Goal: Consume media (video, audio): Watch videos, listen to music or podcasts

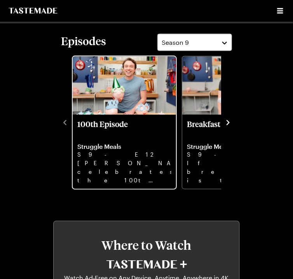
scroll to position [249, 0]
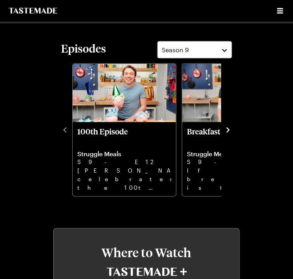
click at [227, 131] on icon "navigate to next item" at bounding box center [228, 130] width 8 height 8
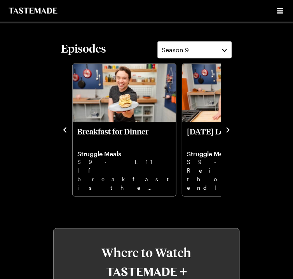
click at [227, 131] on icon "navigate to next item" at bounding box center [228, 130] width 8 height 8
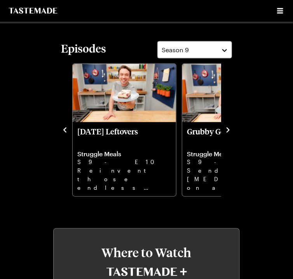
click at [229, 128] on icon "navigate to next item" at bounding box center [228, 130] width 8 height 8
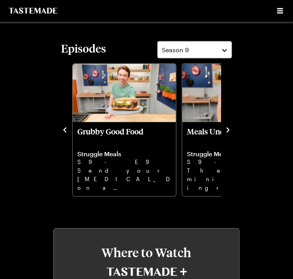
click at [230, 128] on icon "navigate to next item" at bounding box center [228, 130] width 8 height 8
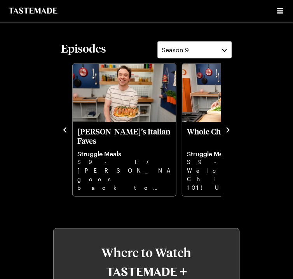
click at [230, 128] on icon "navigate to next item" at bounding box center [228, 130] width 8 height 8
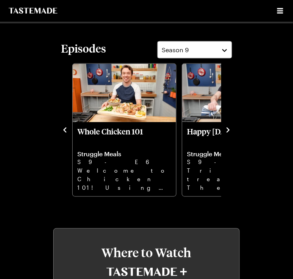
click at [230, 128] on icon "navigate to next item" at bounding box center [228, 130] width 8 height 8
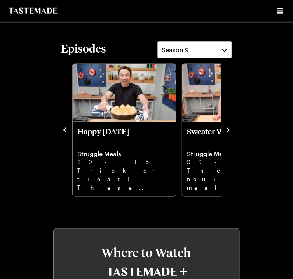
click at [230, 128] on icon "navigate to next item" at bounding box center [228, 130] width 8 height 8
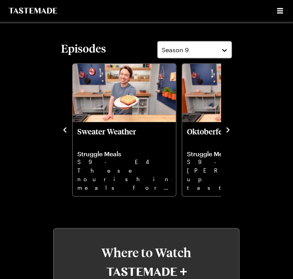
click at [230, 128] on icon "navigate to next item" at bounding box center [228, 130] width 8 height 8
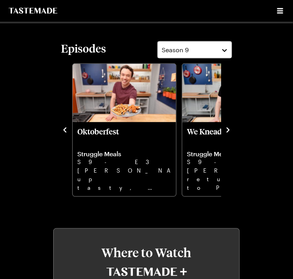
click at [230, 128] on icon "navigate to next item" at bounding box center [228, 130] width 8 height 8
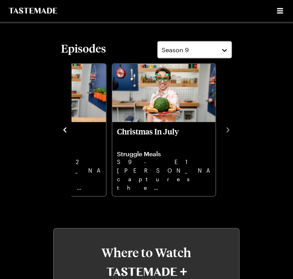
click at [66, 128] on icon "navigate to previous item" at bounding box center [64, 129] width 3 height 5
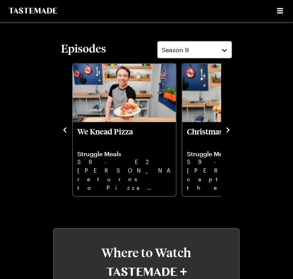
click at [66, 128] on icon "navigate to previous item" at bounding box center [64, 129] width 3 height 5
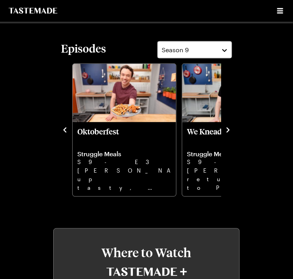
click at [229, 129] on icon "navigate to next item" at bounding box center [228, 129] width 3 height 5
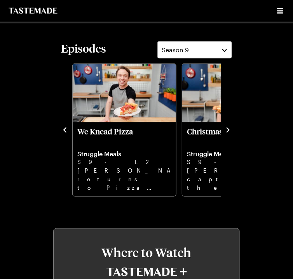
click at [68, 128] on icon "navigate to previous item" at bounding box center [65, 130] width 8 height 8
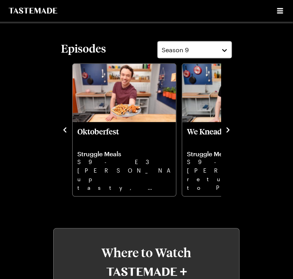
click at [67, 128] on icon "navigate to previous item" at bounding box center [65, 130] width 8 height 8
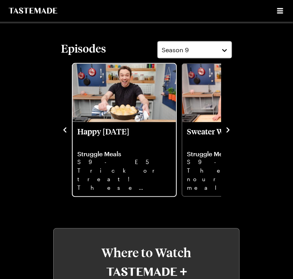
click at [121, 117] on img "Happy Halloween" at bounding box center [124, 93] width 103 height 58
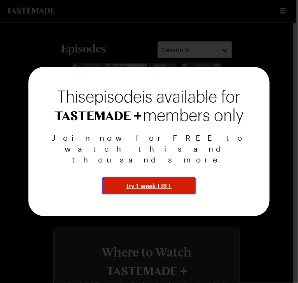
click at [152, 181] on span "Try 1 week FREE" at bounding box center [149, 185] width 46 height 9
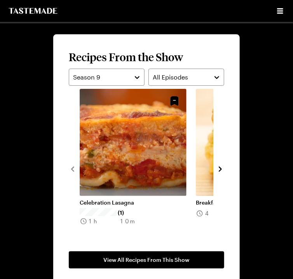
scroll to position [654, 0]
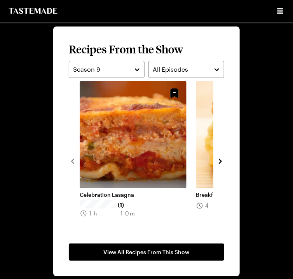
click at [223, 159] on icon "navigate to next item" at bounding box center [221, 161] width 8 height 8
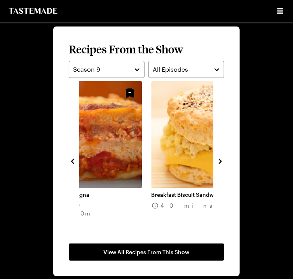
click at [223, 159] on icon "navigate to next item" at bounding box center [221, 161] width 8 height 8
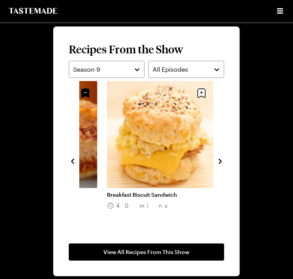
click at [223, 159] on icon "navigate to next item" at bounding box center [221, 161] width 8 height 8
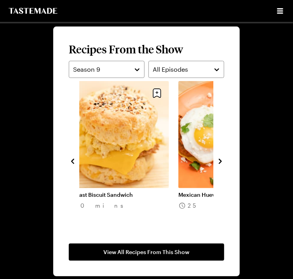
click at [223, 159] on icon "navigate to next item" at bounding box center [221, 161] width 8 height 8
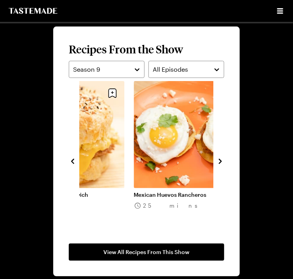
click at [223, 159] on icon "navigate to next item" at bounding box center [221, 161] width 8 height 8
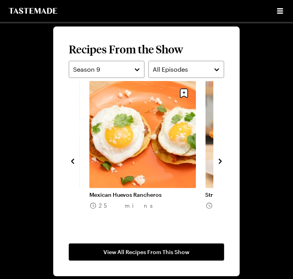
click at [223, 159] on icon "navigate to next item" at bounding box center [221, 161] width 8 height 8
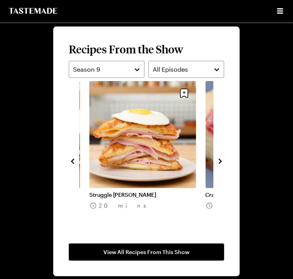
click at [223, 159] on icon "navigate to next item" at bounding box center [221, 161] width 8 height 8
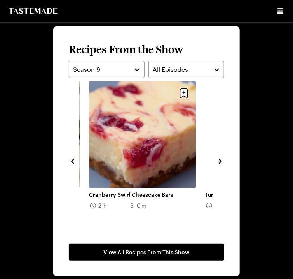
click at [223, 159] on icon "navigate to next item" at bounding box center [221, 161] width 8 height 8
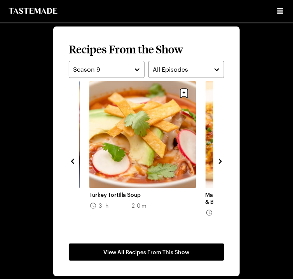
click at [223, 159] on icon "navigate to next item" at bounding box center [221, 161] width 8 height 8
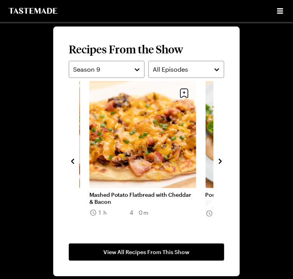
click at [223, 159] on icon "navigate to next item" at bounding box center [221, 161] width 8 height 8
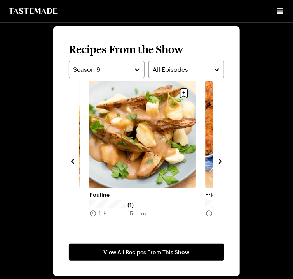
click at [221, 163] on icon "navigate to next item" at bounding box center [221, 161] width 8 height 8
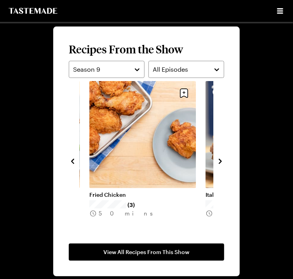
click at [221, 163] on icon "navigate to next item" at bounding box center [221, 161] width 8 height 8
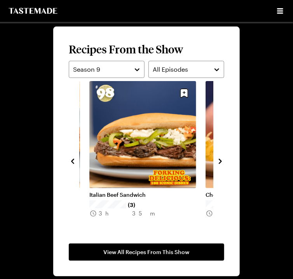
click at [221, 163] on icon "navigate to next item" at bounding box center [221, 161] width 8 height 8
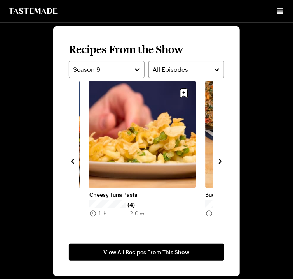
click at [223, 163] on icon "navigate to next item" at bounding box center [221, 161] width 8 height 8
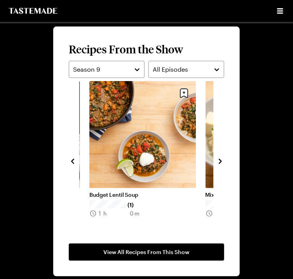
click at [123, 191] on link "Budget Lentil Soup" at bounding box center [142, 194] width 107 height 7
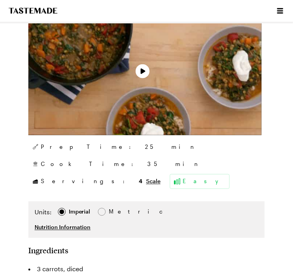
type textarea "x"
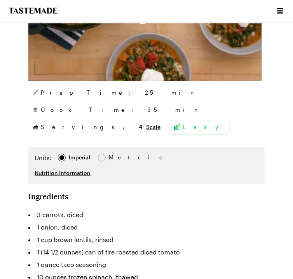
scroll to position [249, 0]
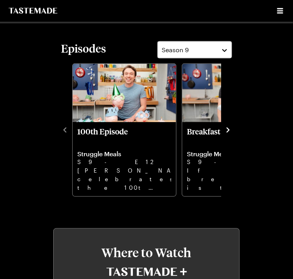
scroll to position [654, 0]
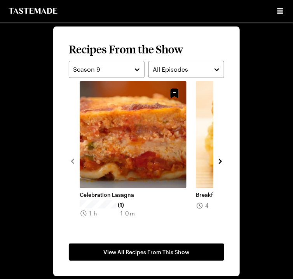
click at [219, 162] on icon "navigate to next item" at bounding box center [221, 161] width 8 height 8
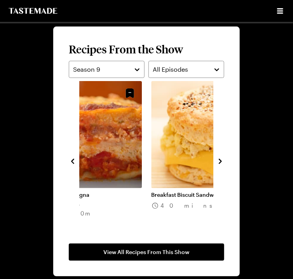
click at [219, 162] on icon "navigate to next item" at bounding box center [221, 161] width 8 height 8
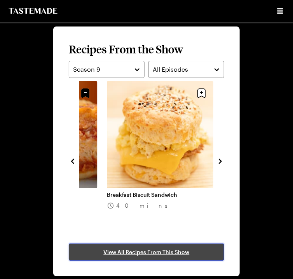
click at [180, 253] on span "View All Recipes From This Show" at bounding box center [147, 252] width 86 height 8
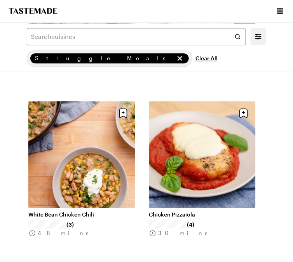
scroll to position [1369, 0]
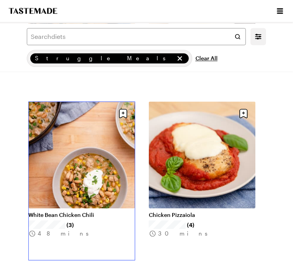
click at [90, 212] on link "White Bean Chicken Chili" at bounding box center [81, 215] width 107 height 7
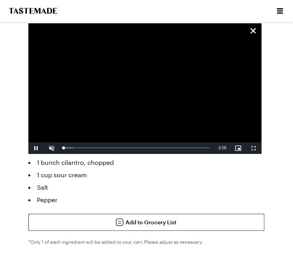
scroll to position [436, 0]
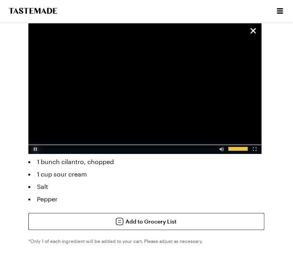
click at [33, 151] on div "Video Player" at bounding box center [35, 148] width 14 height 8
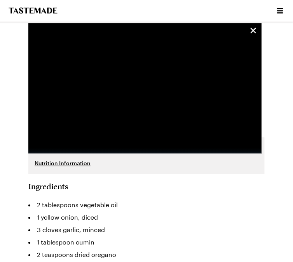
scroll to position [249, 0]
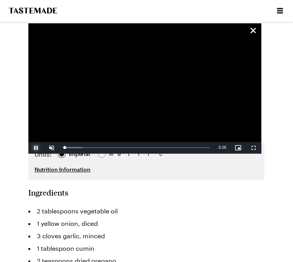
click at [37, 148] on span "Video Player" at bounding box center [36, 148] width 16 height 0
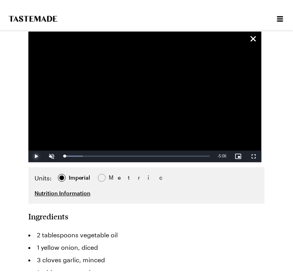
scroll to position [218, 0]
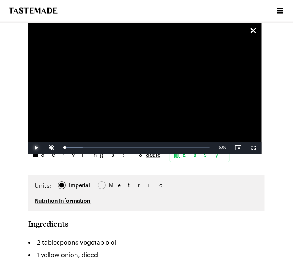
click at [36, 148] on span "Video Player" at bounding box center [36, 148] width 16 height 0
click at [98, 148] on div "Loaded : 13.18% 1:12 0:04" at bounding box center [136, 148] width 147 height 2
click at [115, 145] on div "Loaded : 35.94% 1:49 1:14" at bounding box center [137, 148] width 154 height 12
click at [136, 145] on div "Loaded : 52.16% 2:31 1:50" at bounding box center [137, 148] width 154 height 12
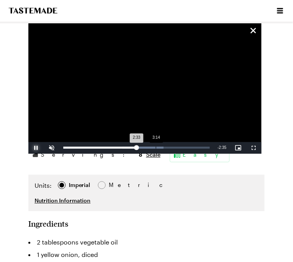
click at [156, 148] on div "Progress Bar" at bounding box center [143, 148] width 41 height 2
click at [176, 148] on div "Loaded : 84.61% 3:54 3:17" at bounding box center [136, 148] width 147 height 2
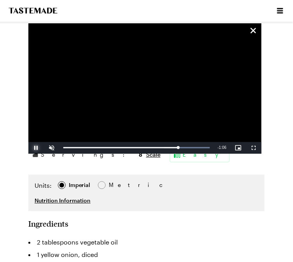
click at [37, 148] on span "Video Player" at bounding box center [36, 148] width 16 height 0
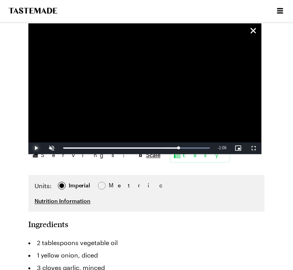
type textarea "x"
